Goal: Information Seeking & Learning: Learn about a topic

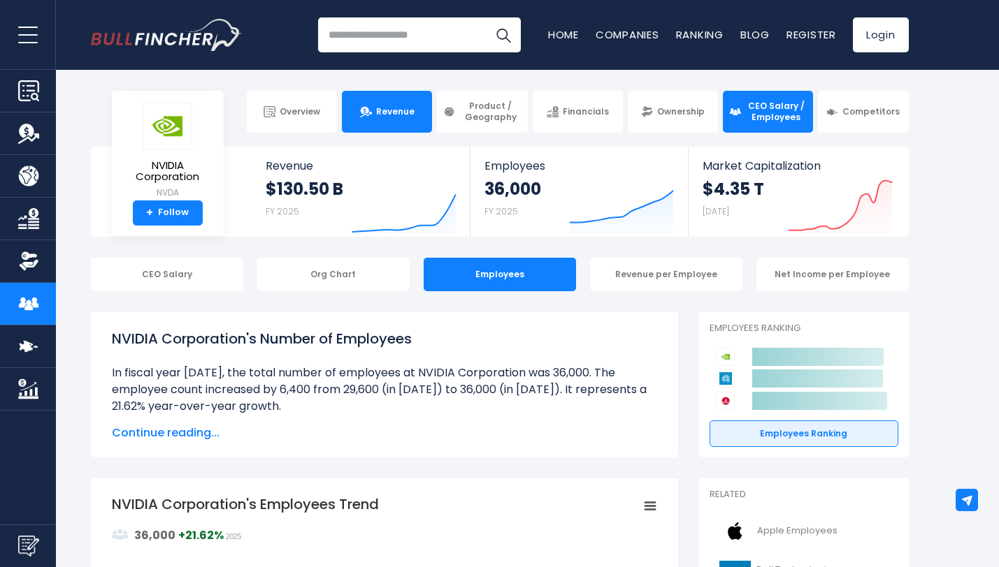
click at [382, 125] on link "Revenue" at bounding box center [387, 112] width 90 height 42
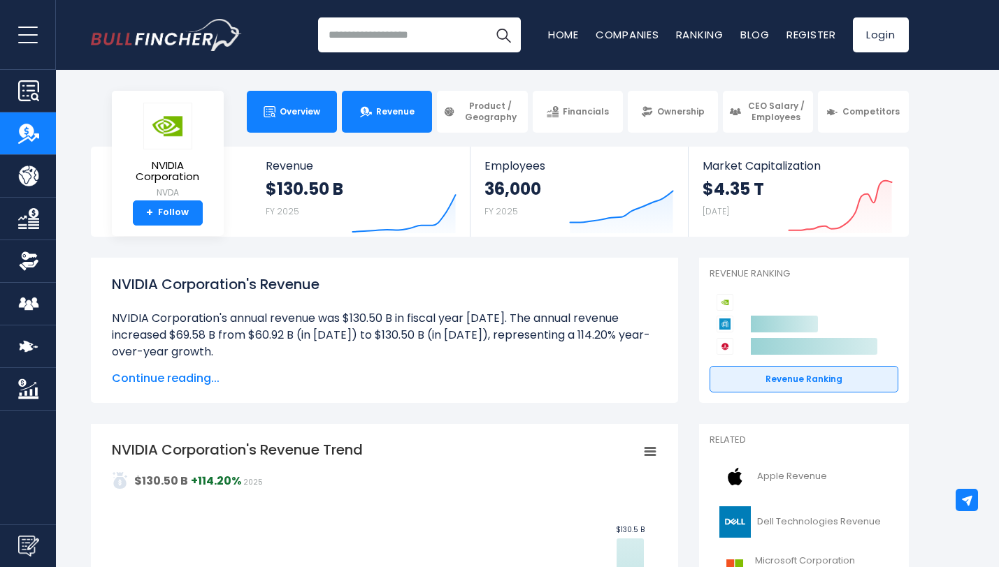
click at [293, 115] on span "Overview" at bounding box center [300, 111] width 41 height 11
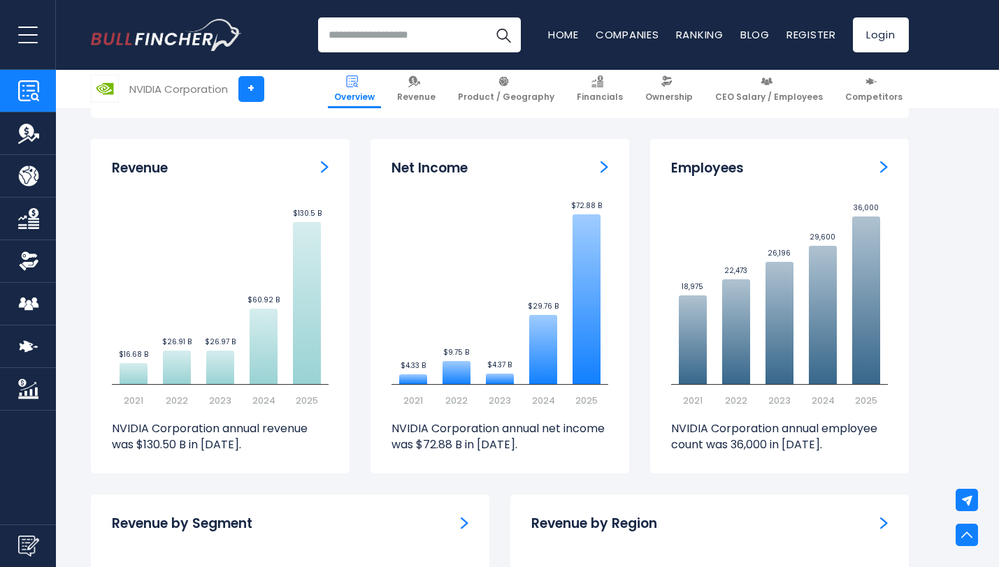
scroll to position [858, 0]
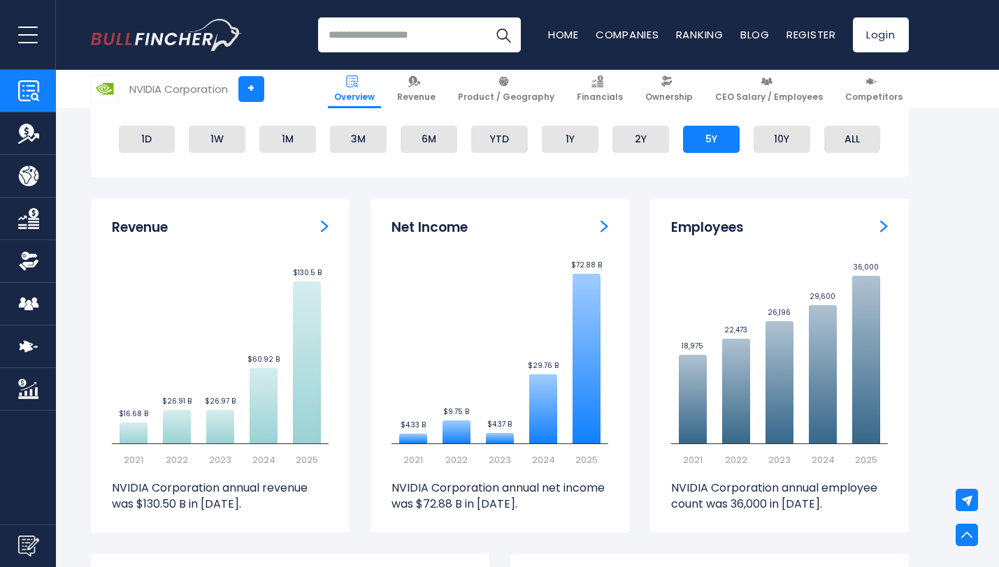
click at [607, 225] on img "Net income" at bounding box center [604, 226] width 8 height 13
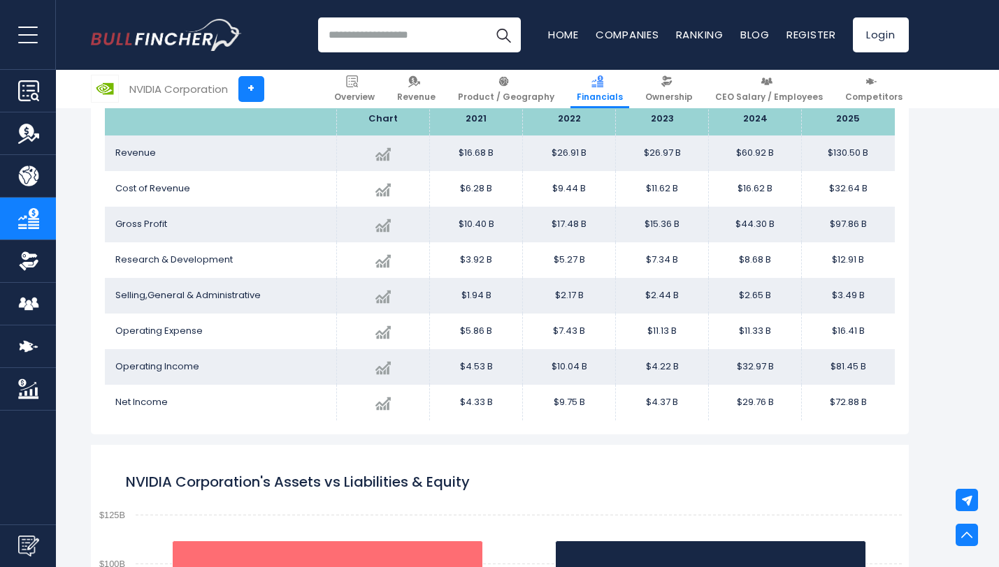
scroll to position [836, 0]
